Goal: Information Seeking & Learning: Find specific fact

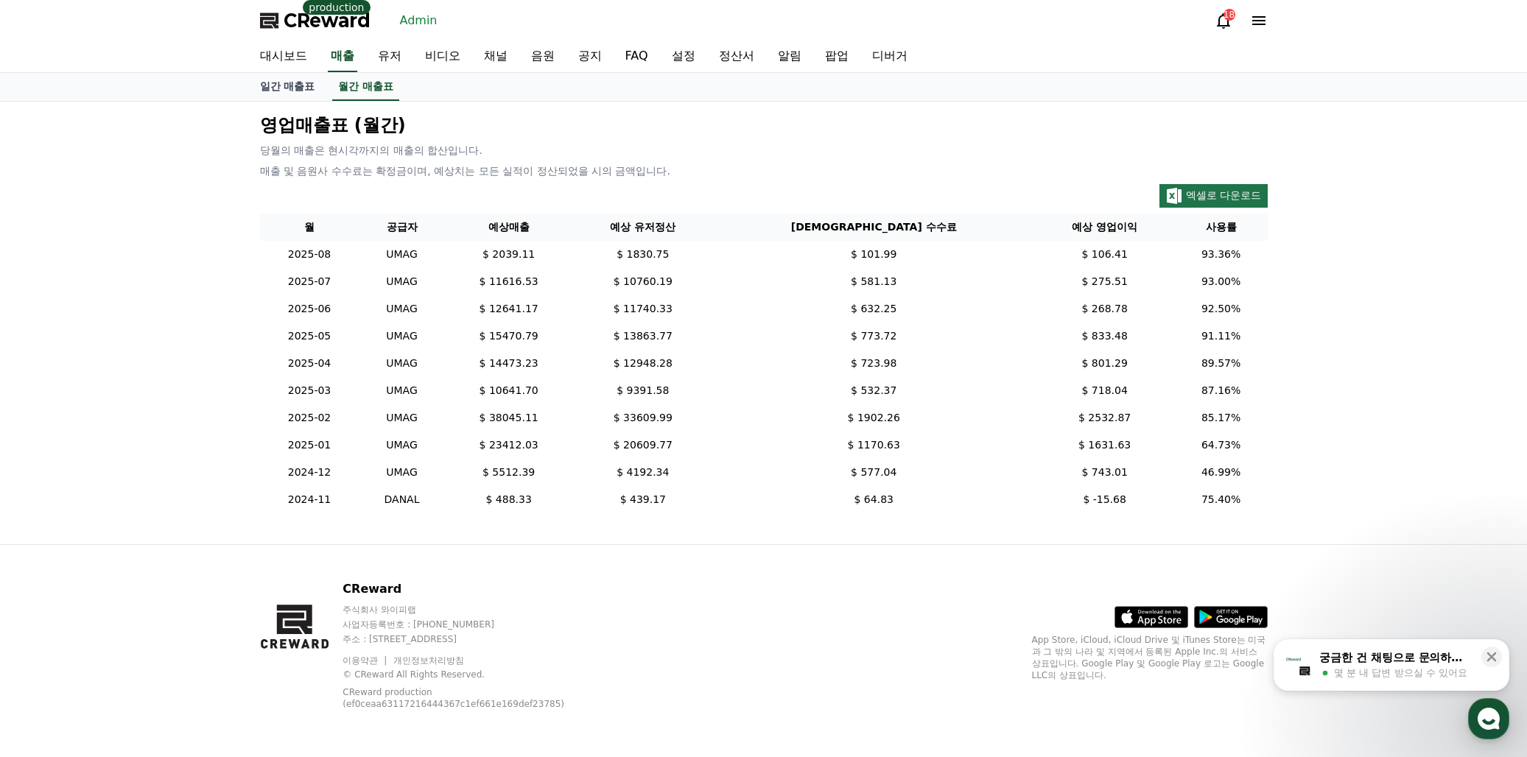
click at [996, 134] on p "영업매출표 (월간)" at bounding box center [764, 125] width 1008 height 24
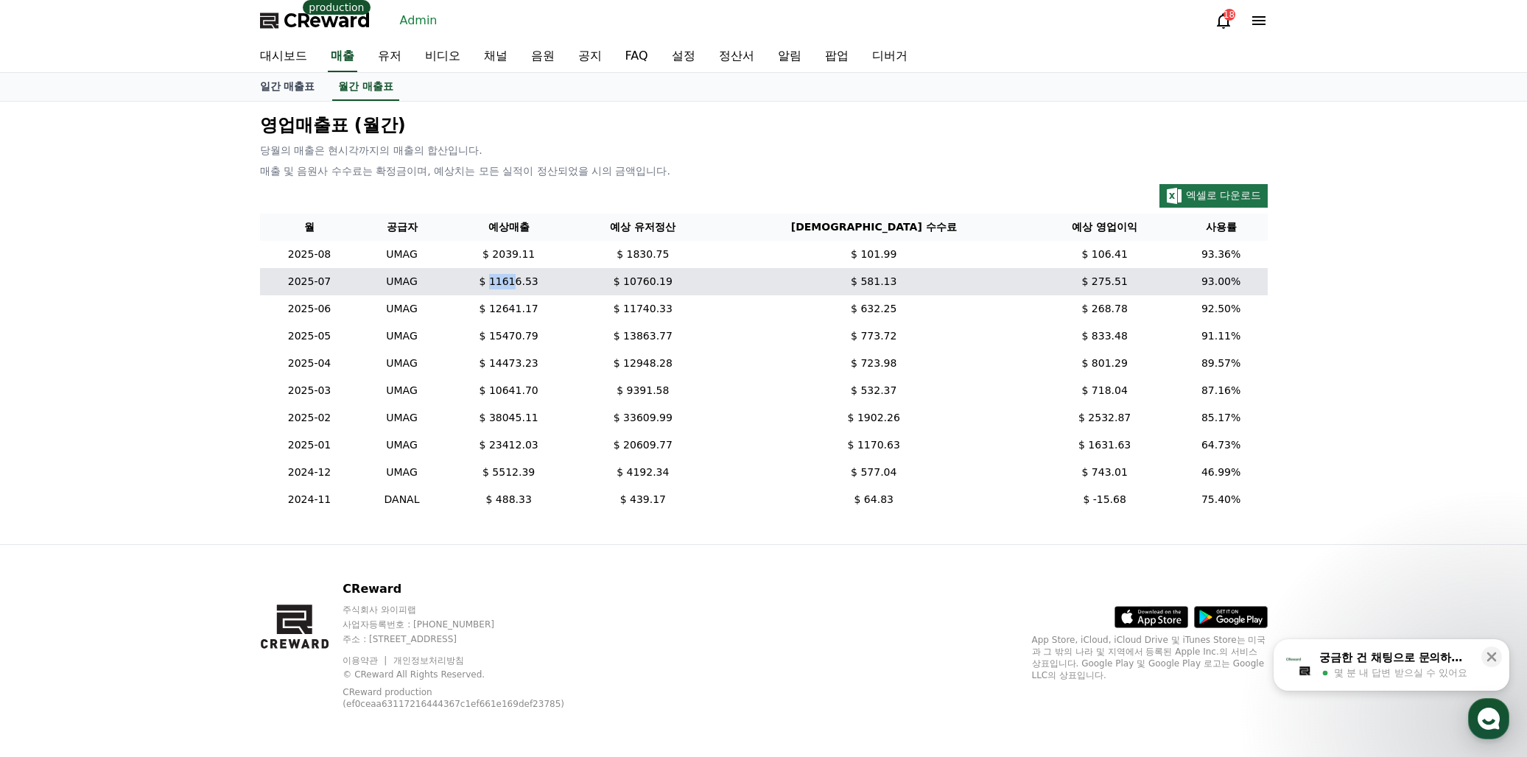
drag, startPoint x: 522, startPoint y: 280, endPoint x: 543, endPoint y: 282, distance: 21.5
click at [543, 282] on td "$ 11616.53" at bounding box center [508, 281] width 128 height 27
click at [865, 293] on td "$ 581.13" at bounding box center [874, 281] width 322 height 27
drag, startPoint x: 662, startPoint y: 281, endPoint x: 788, endPoint y: 288, distance: 125.5
click at [788, 288] on tr "2025-07 UMAG $ 11616.53 $ 10760.19 $ 581.13 $ 275.51 93.00%" at bounding box center [764, 281] width 1008 height 27
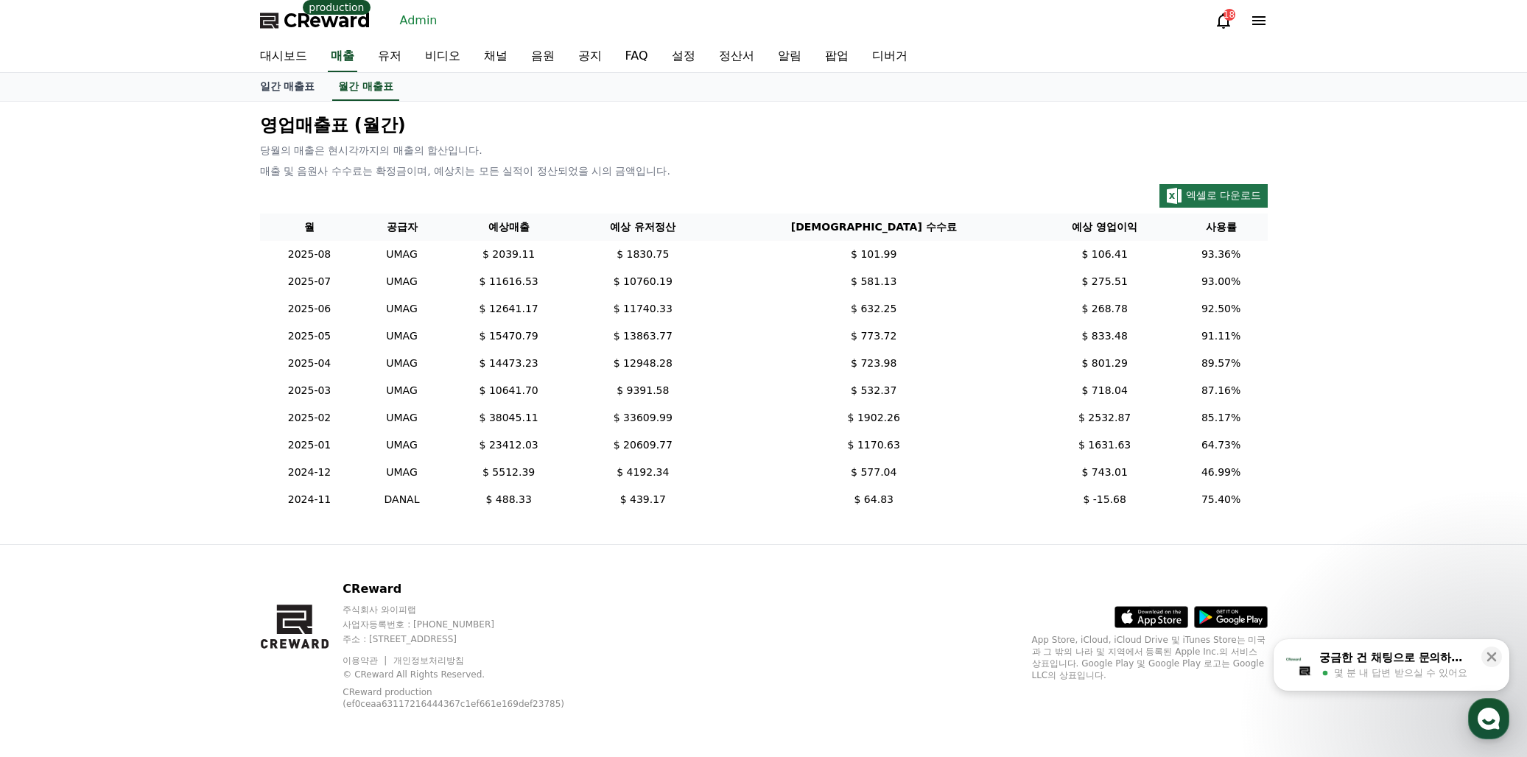
click at [867, 187] on div "엑셀로 다운로드" at bounding box center [764, 196] width 1008 height 24
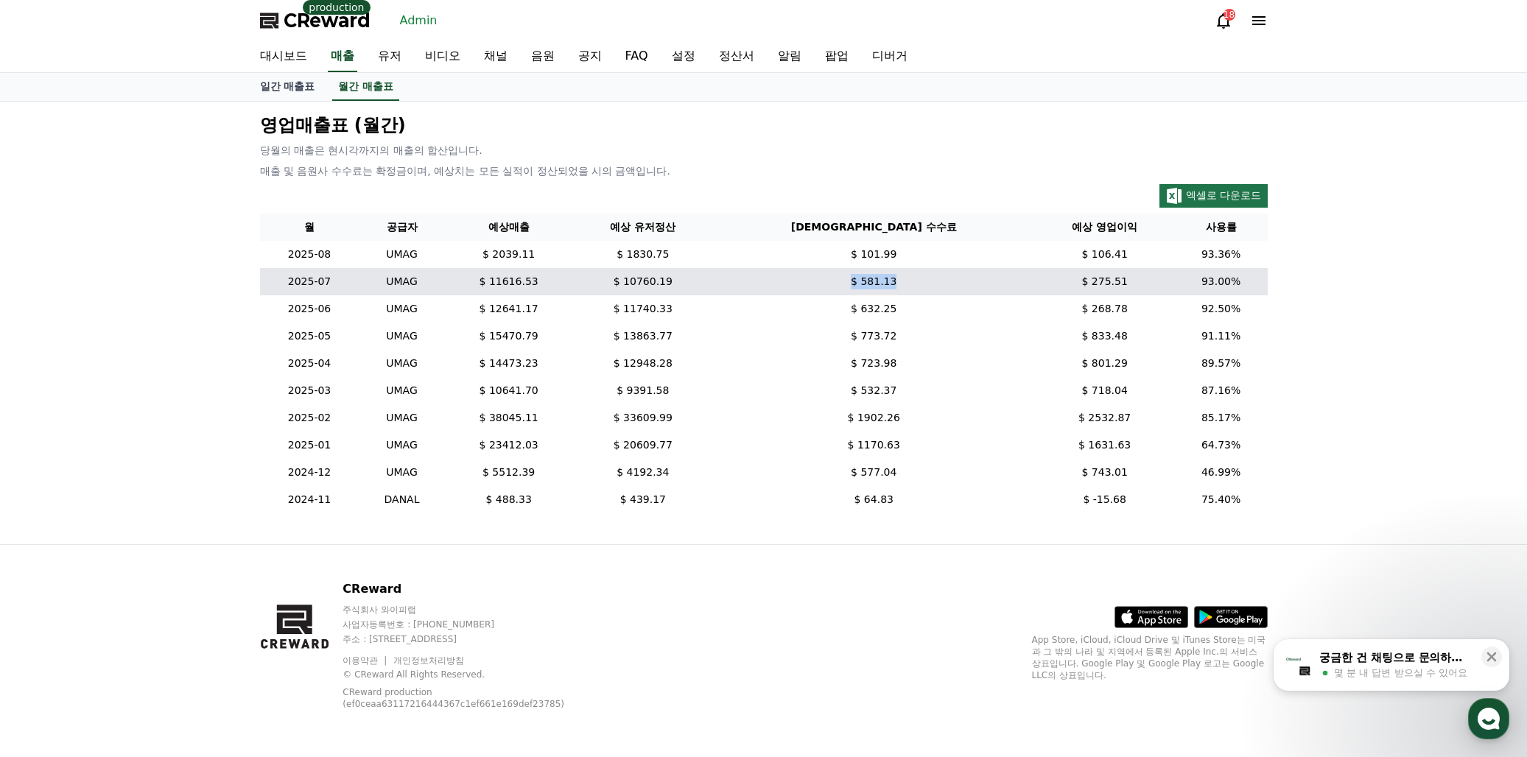
drag, startPoint x: 869, startPoint y: 284, endPoint x: 931, endPoint y: 288, distance: 62.1
click at [931, 288] on td "$ 581.13" at bounding box center [874, 281] width 322 height 27
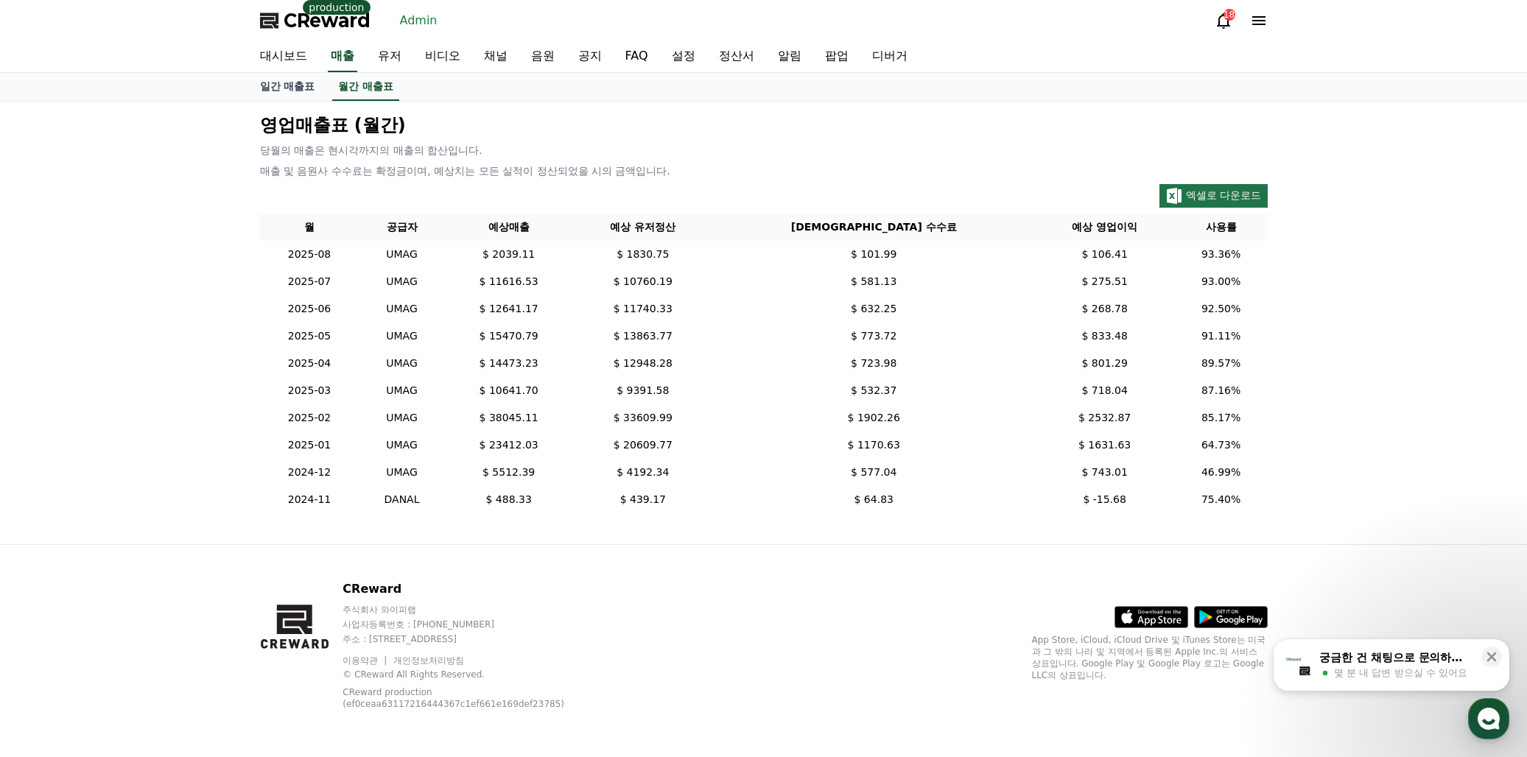
drag, startPoint x: 1458, startPoint y: 405, endPoint x: 1499, endPoint y: 406, distance: 40.5
click at [1458, 405] on div "영업매출표 (월간) 당월의 매출은 현시각까지의 매출의 합산입니다. 매출 및 음원사 수수료는 확정금이며, 예상치는 모든 실적이 정산되었을 시의 …" at bounding box center [763, 323] width 1527 height 443
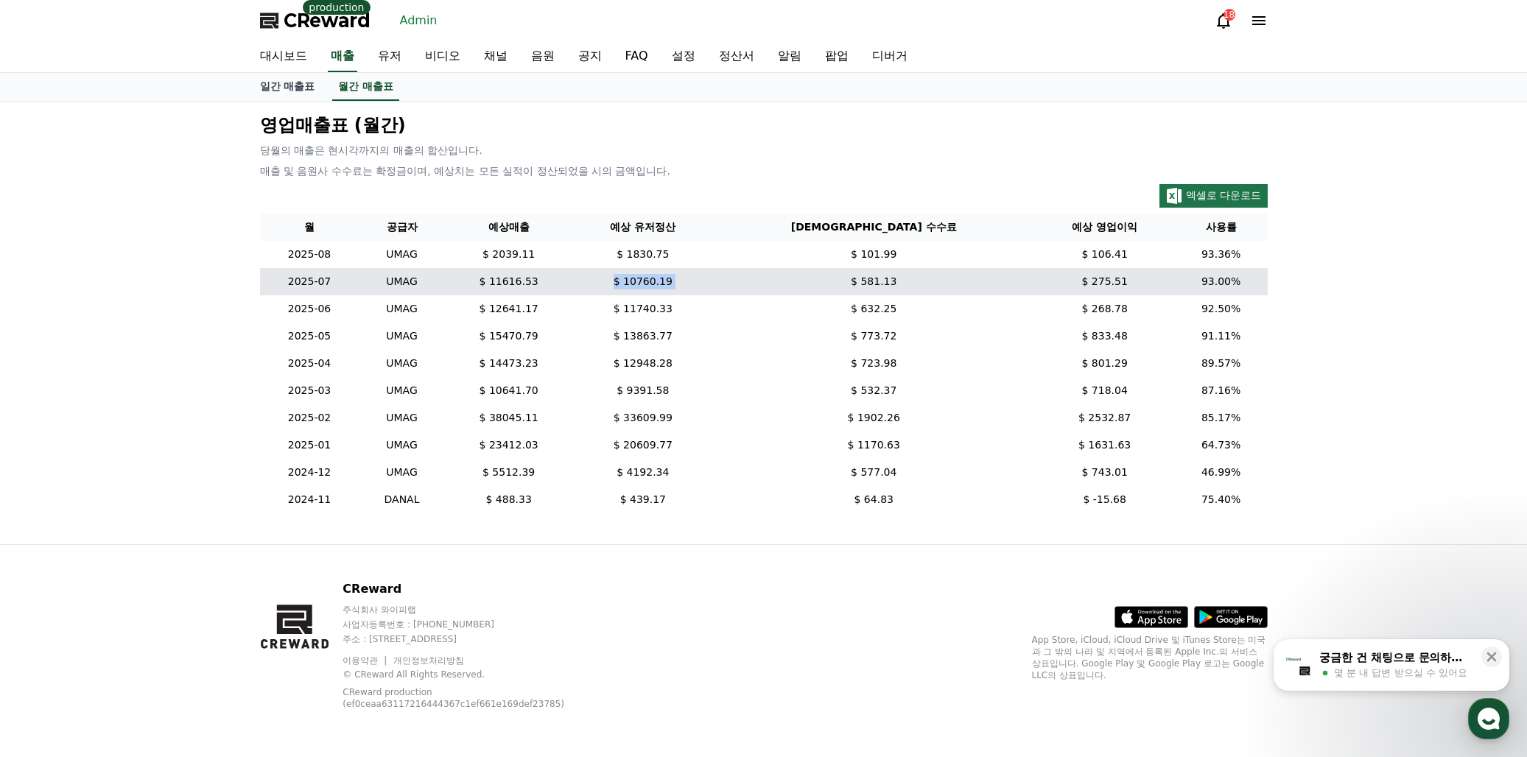
drag, startPoint x: 665, startPoint y: 281, endPoint x: 802, endPoint y: 278, distance: 137.1
click at [802, 278] on tr "2025-07 UMAG $ 11616.53 $ 10760.19 $ 581.13 $ 275.51 93.00%" at bounding box center [764, 281] width 1008 height 27
copy tr "$ 10760.19"
